Goal: Information Seeking & Learning: Learn about a topic

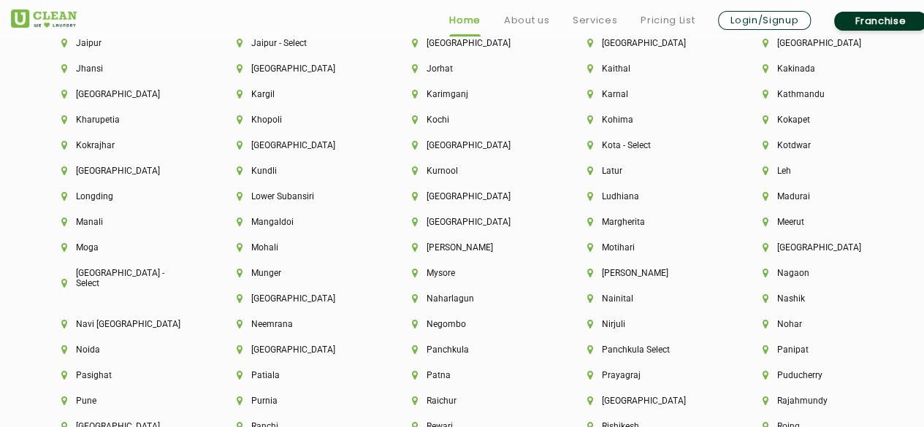
scroll to position [3633, 0]
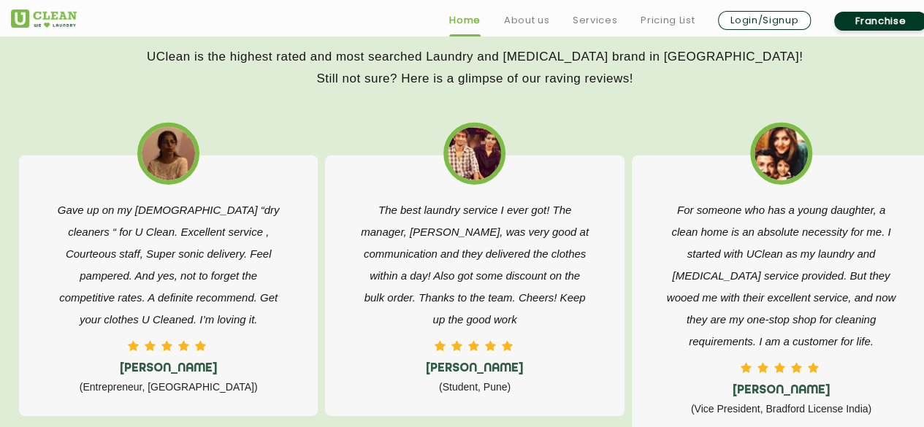
scroll to position [2267, 0]
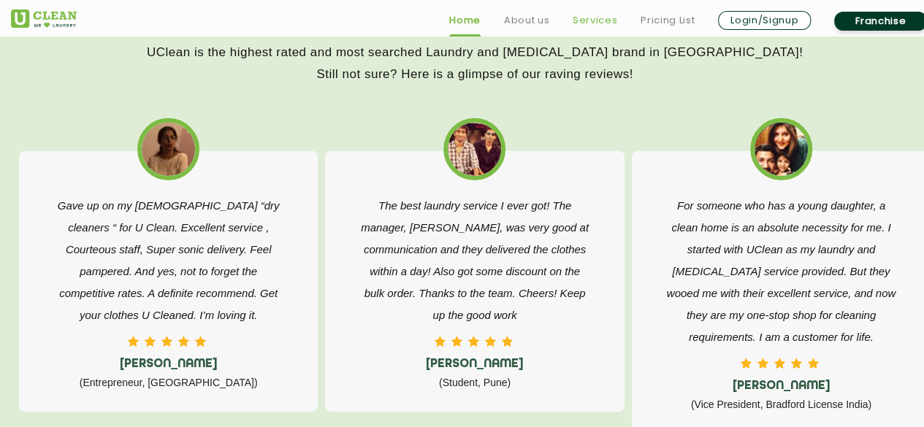
click at [602, 15] on link "Services" at bounding box center [595, 21] width 45 height 18
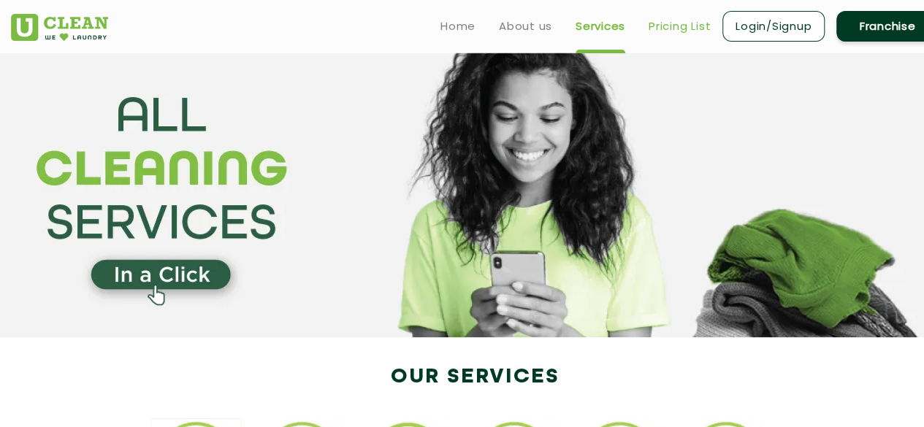
click at [670, 30] on link "Pricing List" at bounding box center [679, 27] width 62 height 18
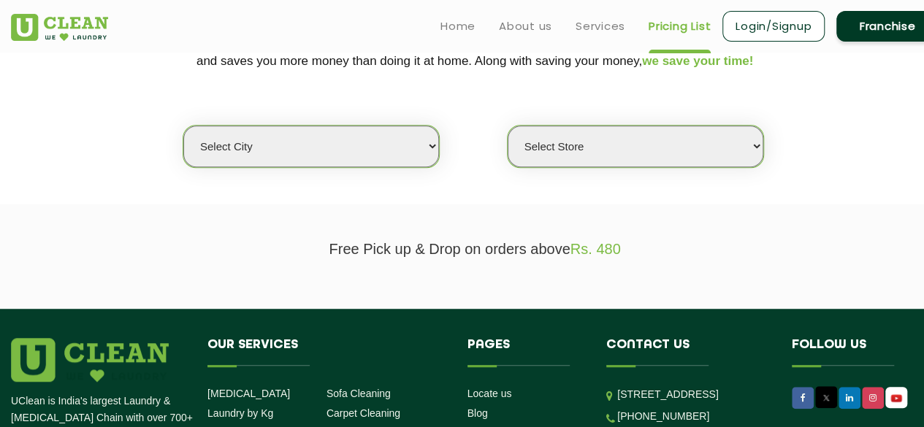
scroll to position [316, 0]
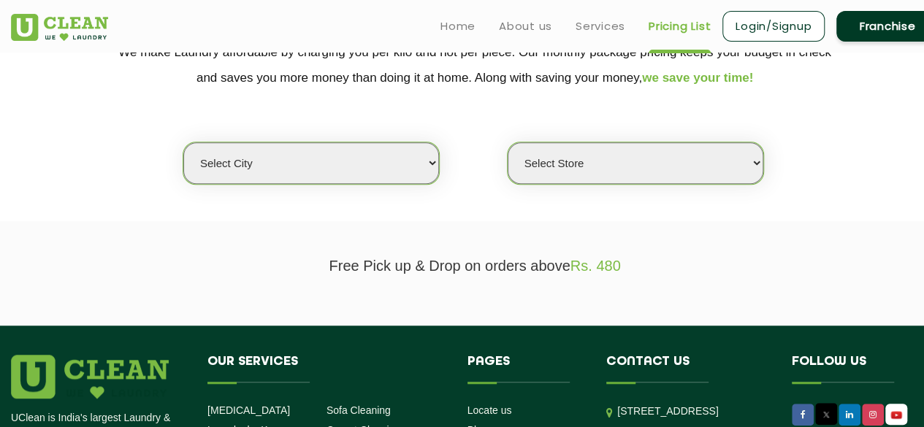
click at [326, 168] on select "Select city [GEOGRAPHIC_DATA] [GEOGRAPHIC_DATA] [GEOGRAPHIC_DATA] [GEOGRAPHIC_D…" at bounding box center [311, 163] width 256 height 42
select select "12"
click at [183, 142] on select "Select city [GEOGRAPHIC_DATA] [GEOGRAPHIC_DATA] [GEOGRAPHIC_DATA] [GEOGRAPHIC_D…" at bounding box center [311, 163] width 256 height 42
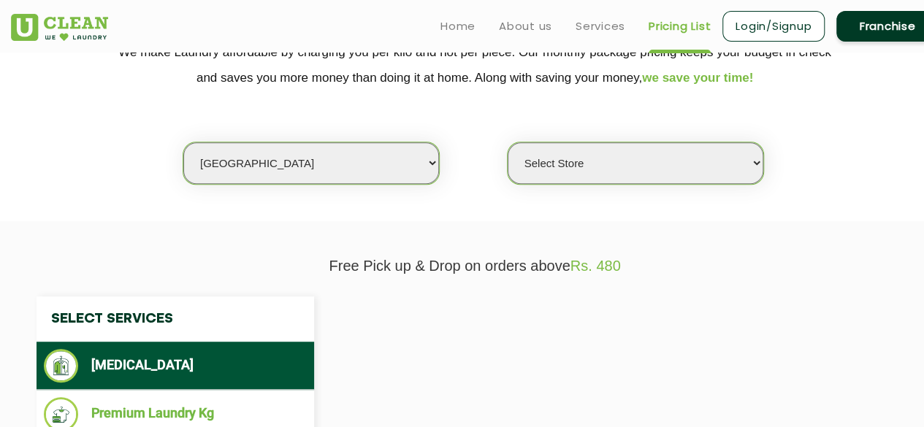
select select "0"
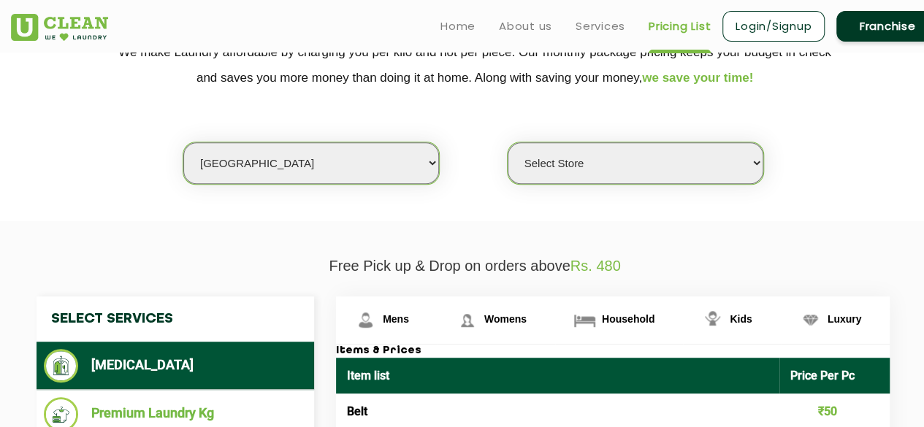
click at [557, 176] on select "Select Store UClean Shivranjani" at bounding box center [636, 163] width 256 height 42
click at [481, 175] on div "Select city Aalo Agartala Agra Ahmedabad Akola Aligarh Alwar - UClean Select Am…" at bounding box center [474, 138] width 949 height 94
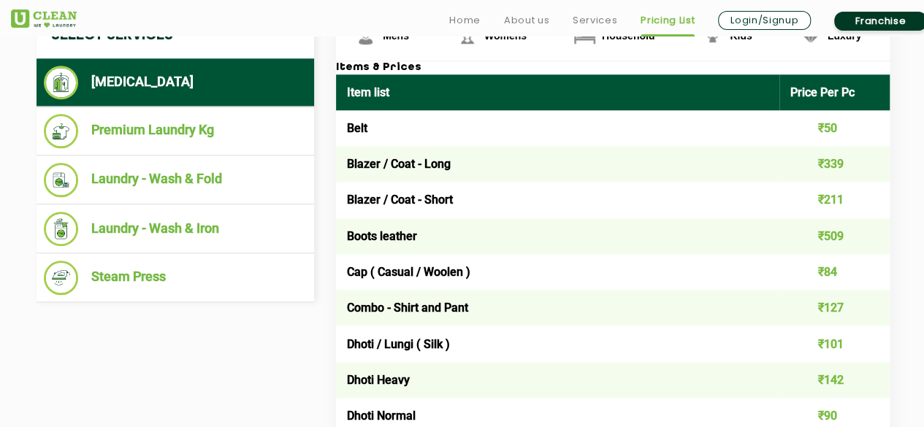
scroll to position [600, 0]
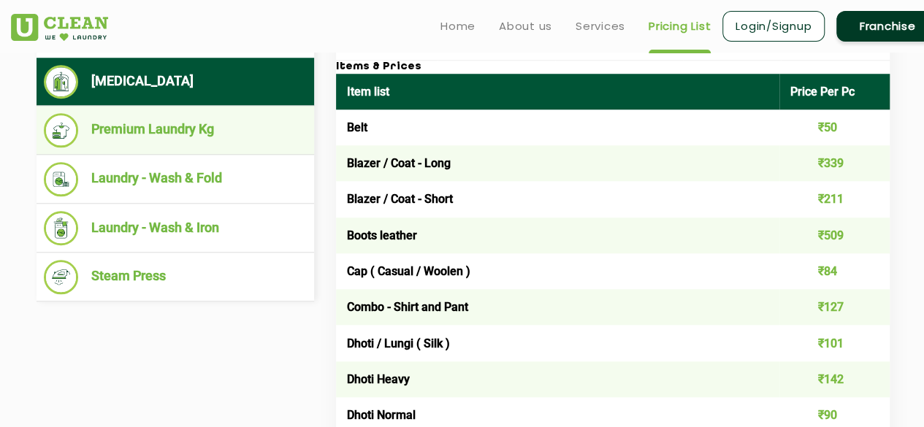
click at [273, 128] on li "Premium Laundry Kg" at bounding box center [175, 130] width 263 height 34
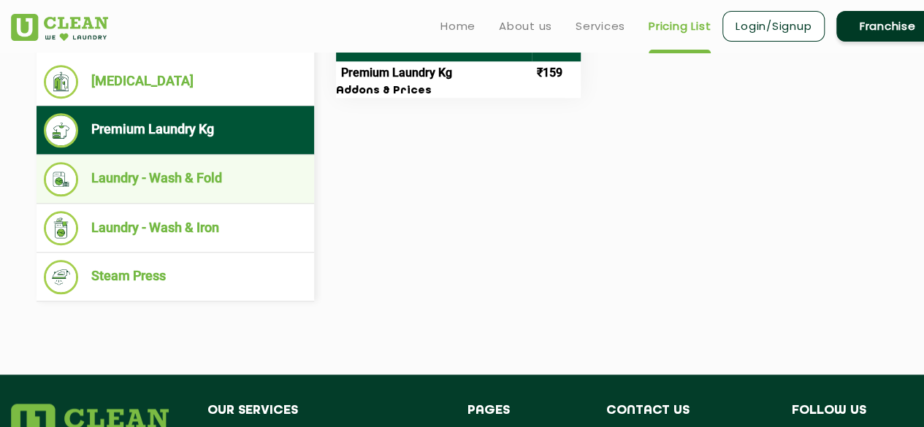
click at [254, 172] on li "Laundry - Wash & Fold" at bounding box center [175, 179] width 263 height 34
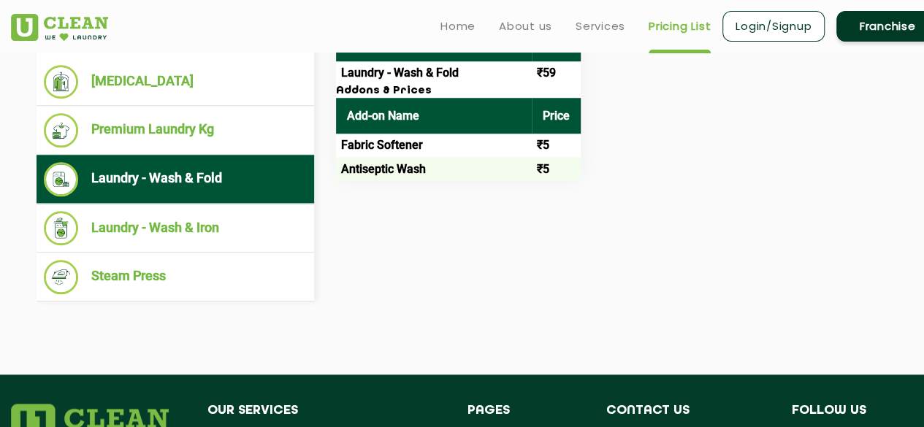
click at [256, 191] on li "Laundry - Wash & Fold" at bounding box center [175, 179] width 263 height 34
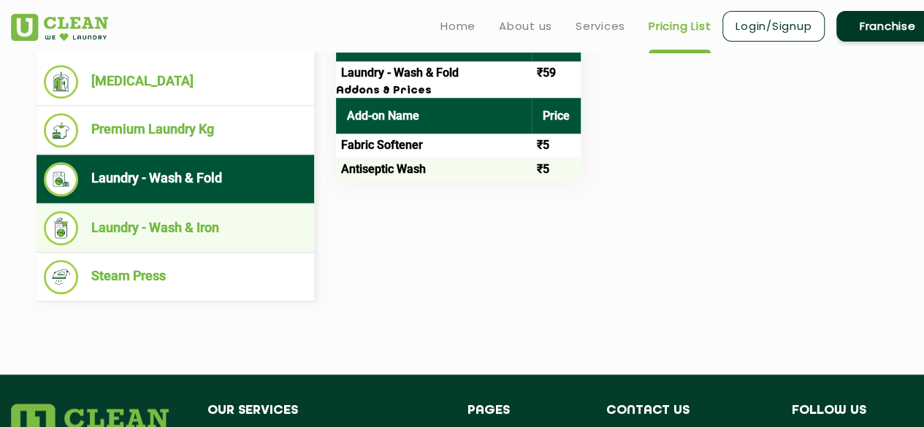
click at [252, 206] on ul "Laundry - Wash & Iron" at bounding box center [176, 228] width 278 height 49
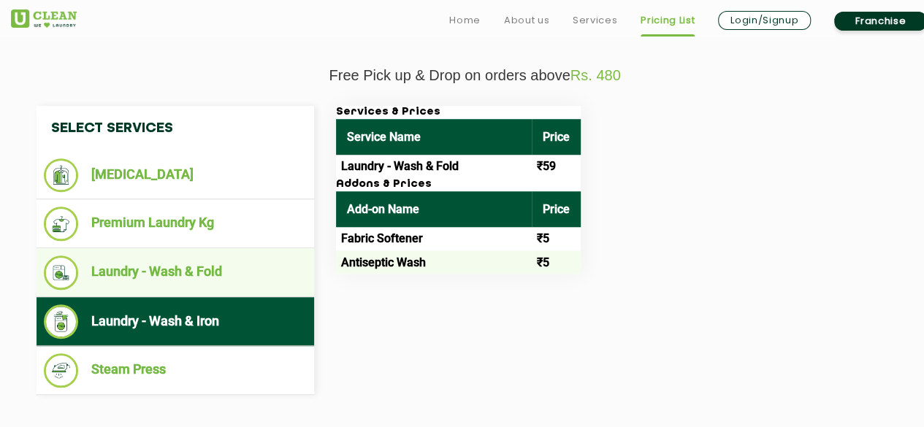
scroll to position [585, 0]
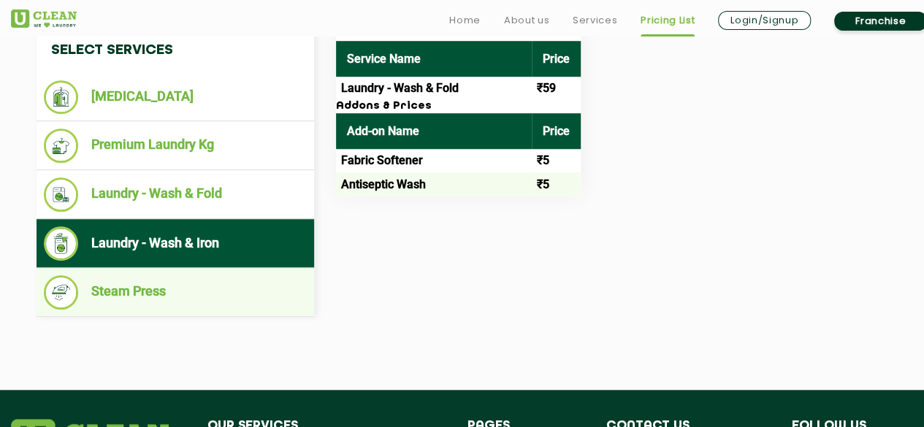
click at [218, 277] on li "Steam Press" at bounding box center [175, 292] width 263 height 34
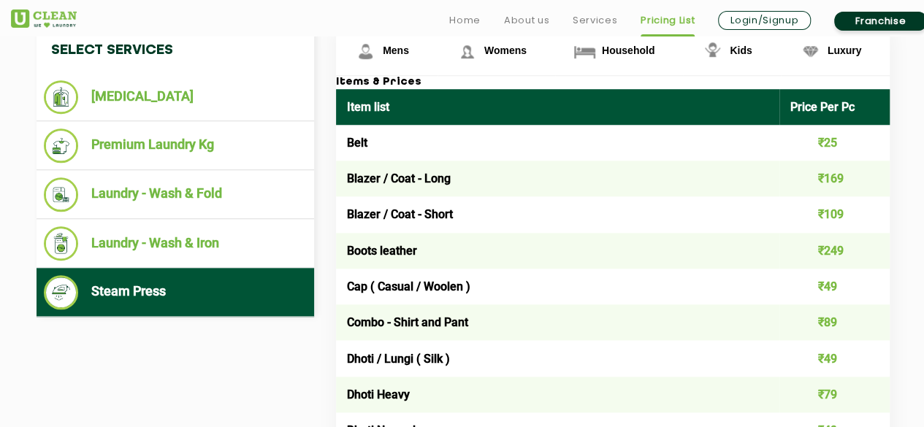
click at [42, 21] on img at bounding box center [44, 18] width 66 height 18
